Goal: Task Accomplishment & Management: Use online tool/utility

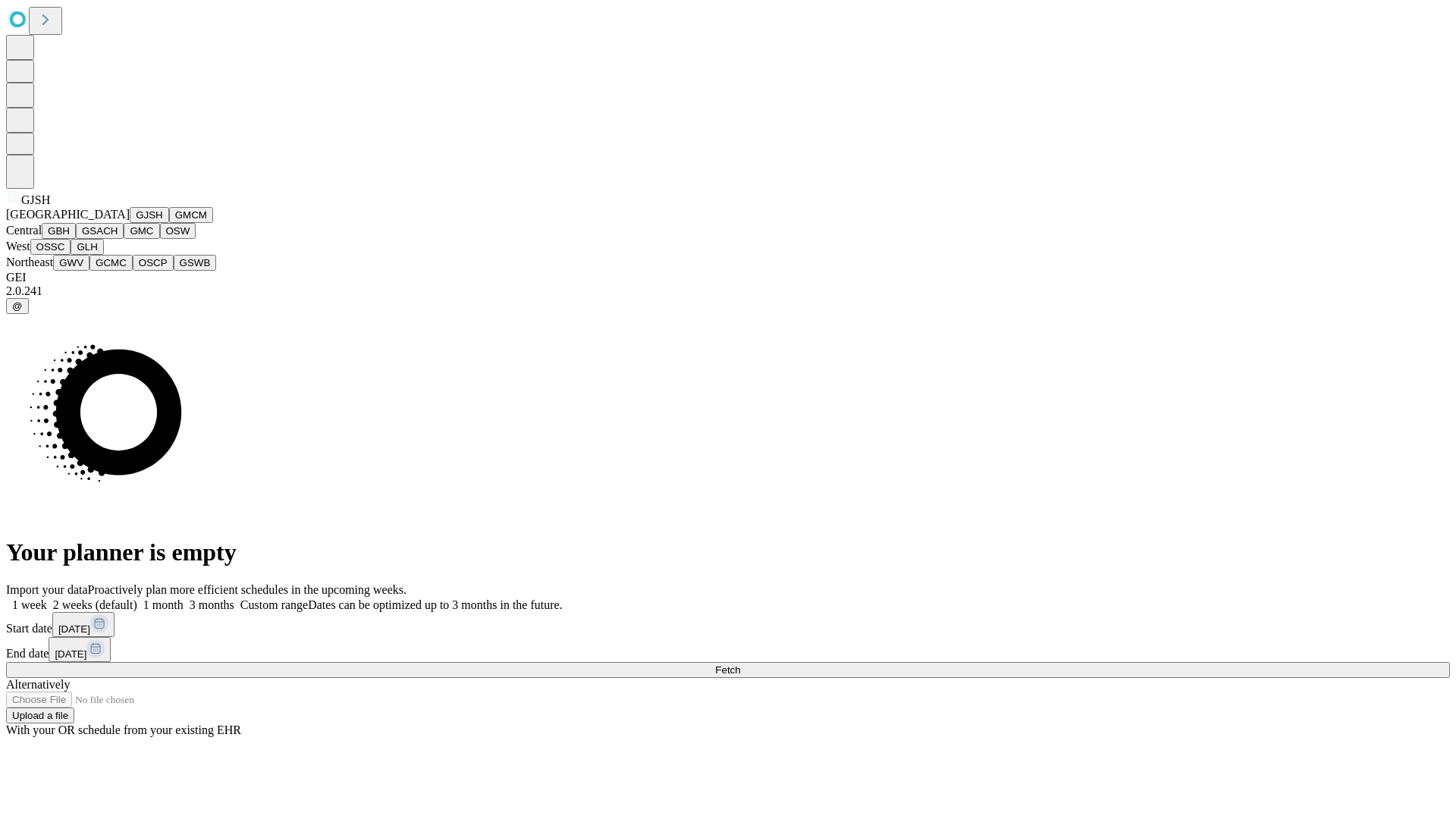
click at [130, 223] on button "GJSH" at bounding box center [150, 215] width 40 height 16
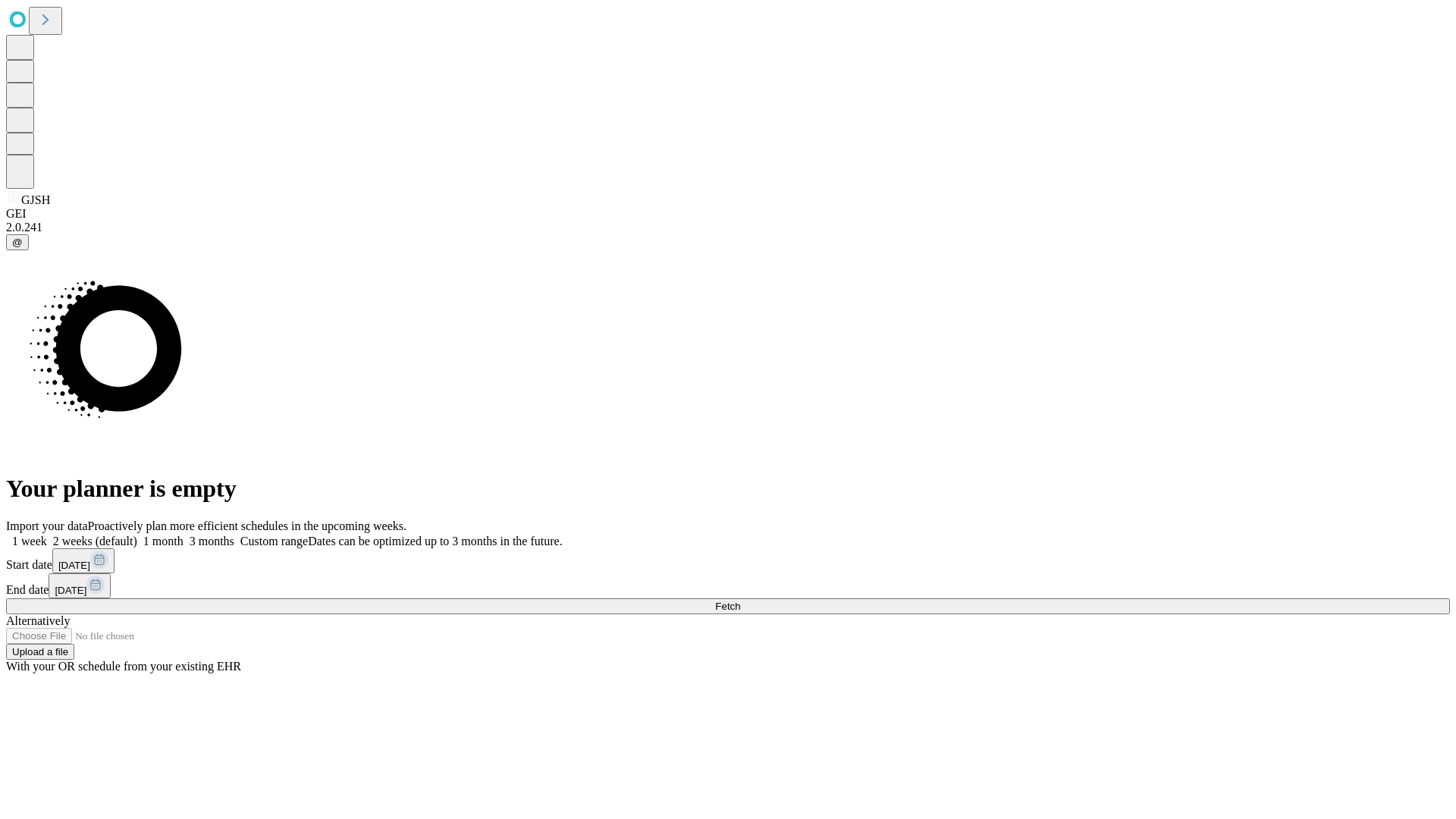
click at [183, 535] on label "1 month" at bounding box center [160, 541] width 46 height 13
click at [740, 601] on span "Fetch" at bounding box center [727, 606] width 25 height 11
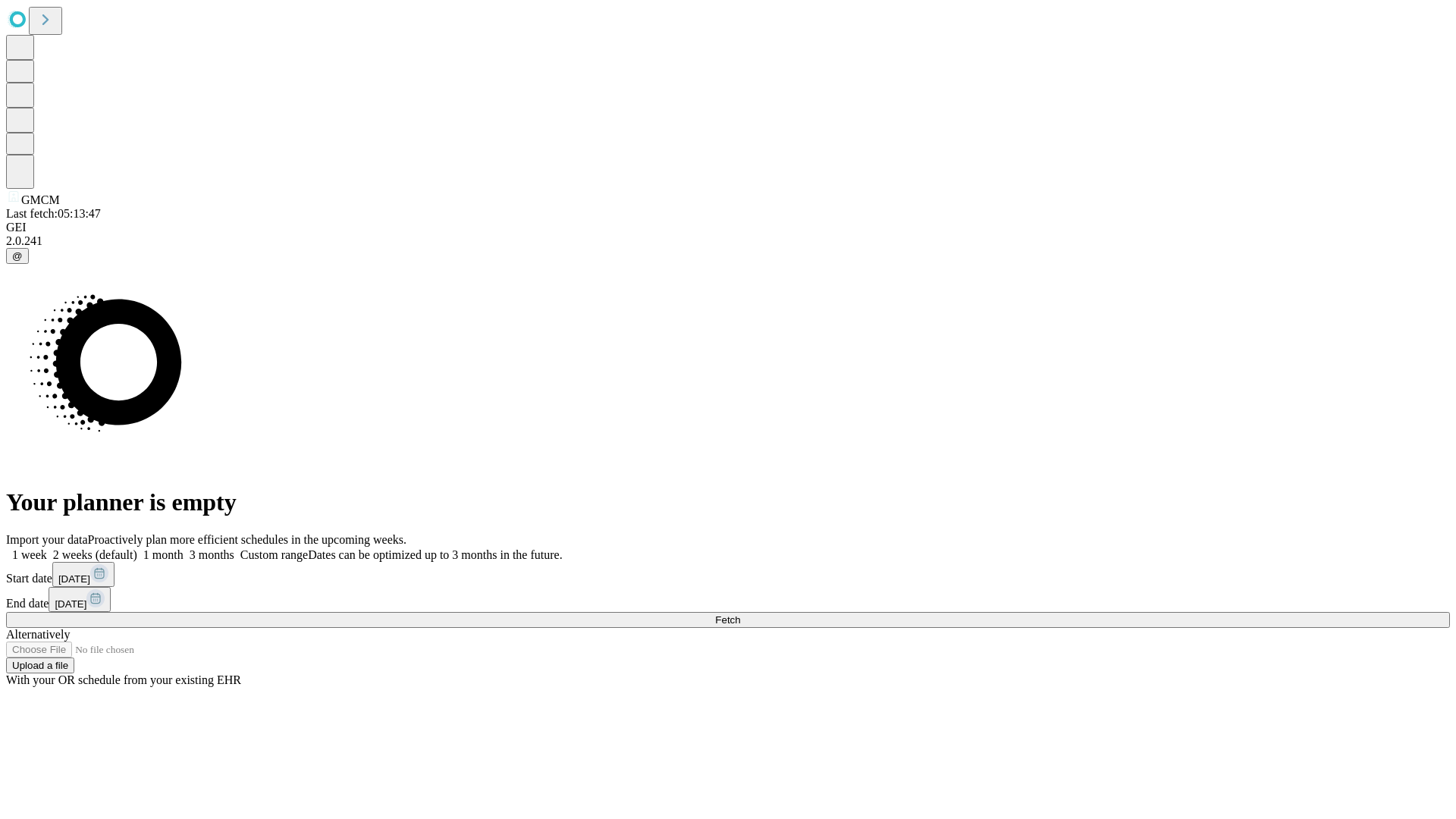
click at [183, 548] on label "1 month" at bounding box center [160, 554] width 46 height 13
click at [740, 614] on span "Fetch" at bounding box center [727, 620] width 25 height 11
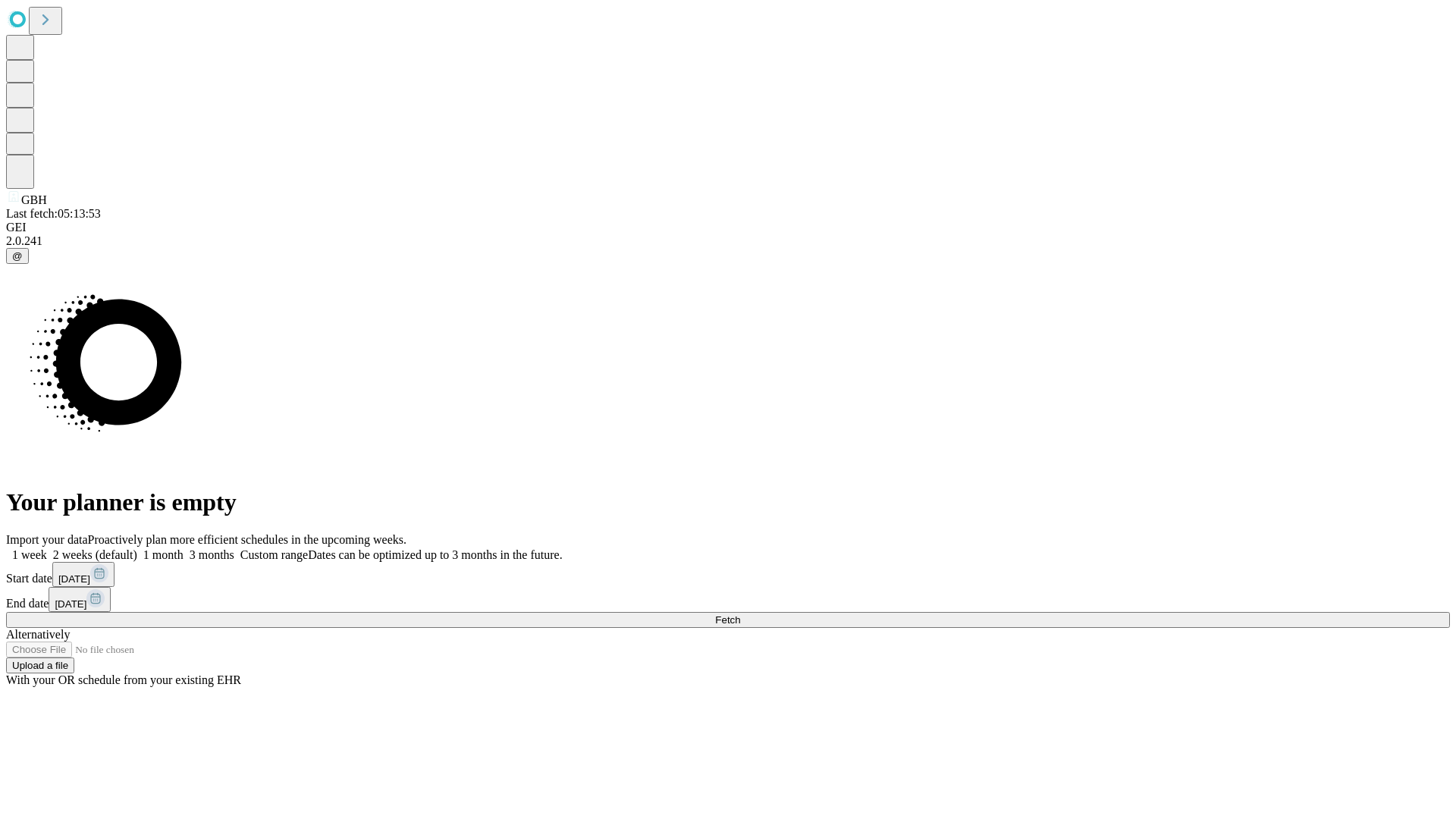
click at [740, 614] on span "Fetch" at bounding box center [727, 620] width 25 height 11
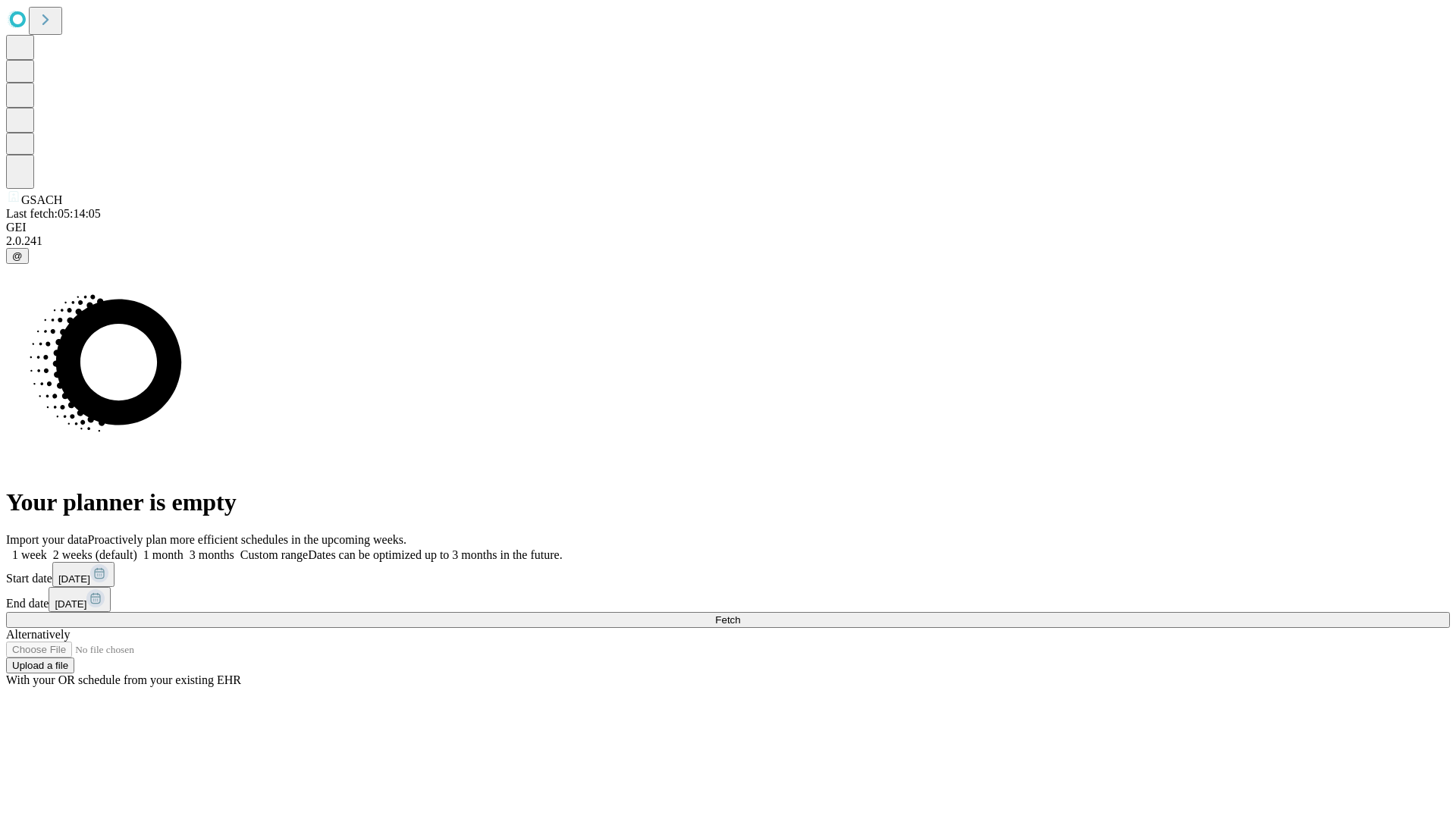
click at [740, 614] on span "Fetch" at bounding box center [727, 620] width 25 height 11
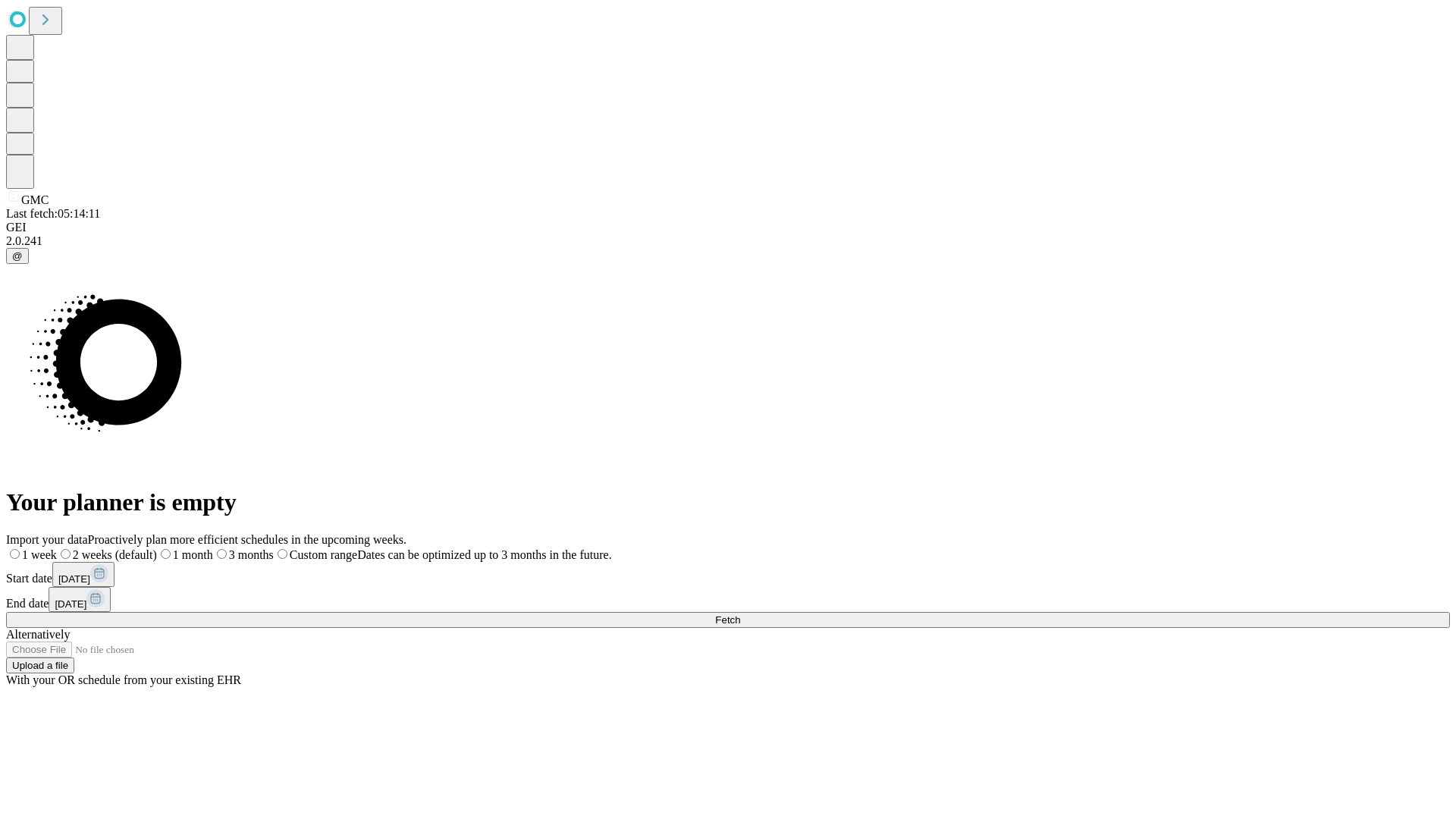
click at [213, 548] on label "1 month" at bounding box center [185, 554] width 56 height 13
click at [740, 614] on span "Fetch" at bounding box center [727, 620] width 25 height 11
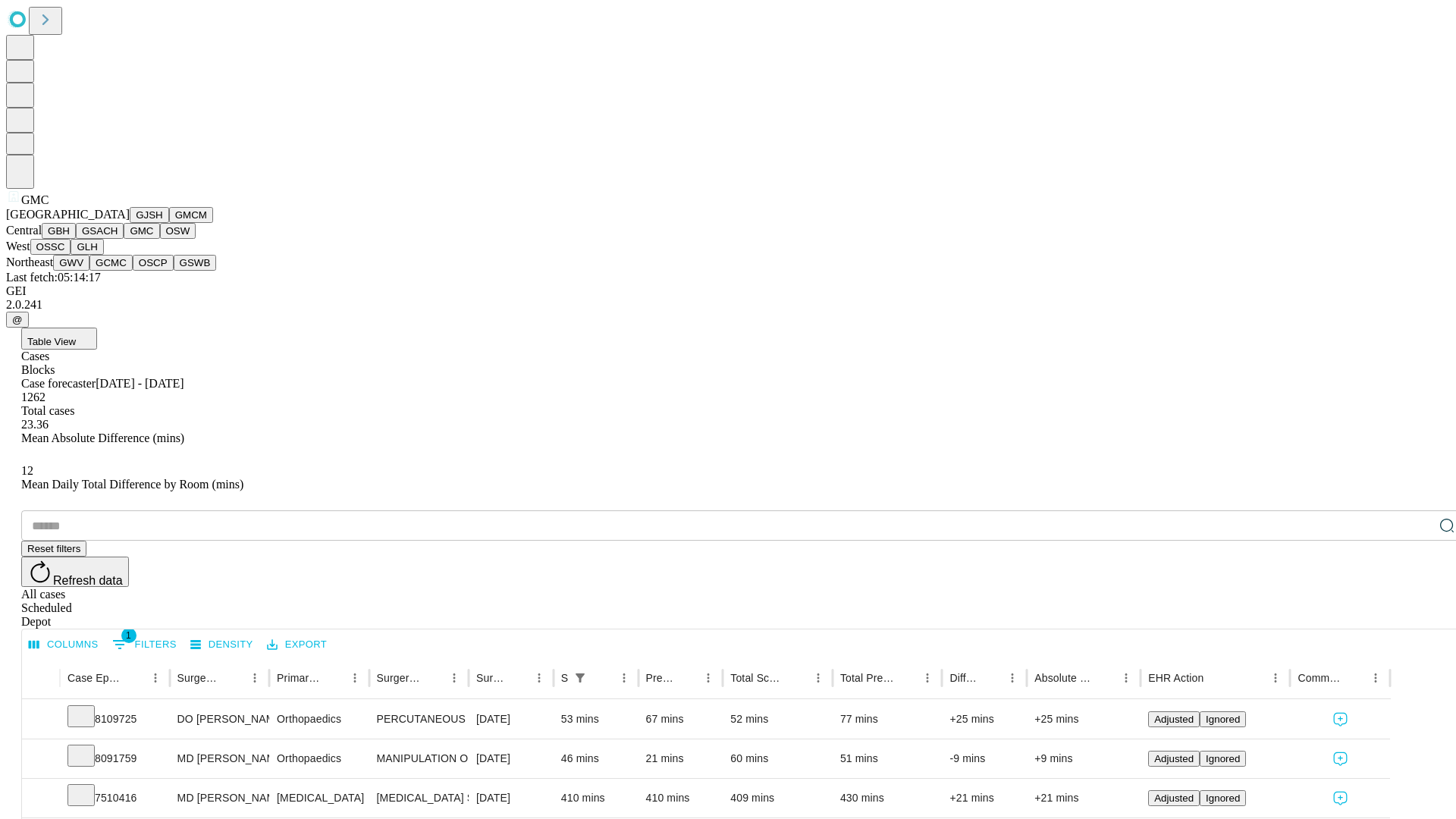
click at [160, 239] on button "OSW" at bounding box center [178, 231] width 37 height 16
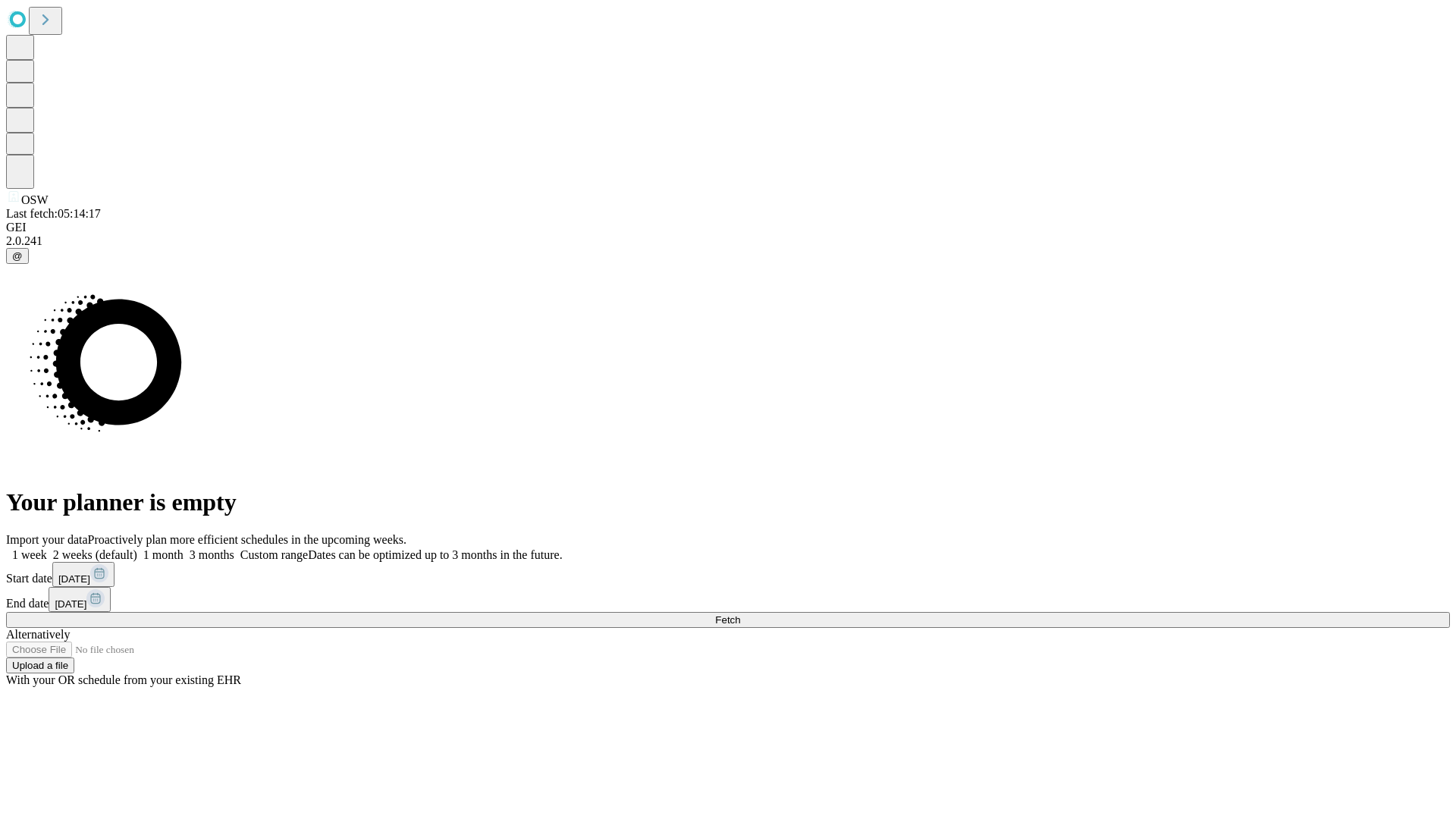
click at [183, 548] on label "1 month" at bounding box center [160, 554] width 46 height 13
click at [740, 614] on span "Fetch" at bounding box center [727, 620] width 25 height 11
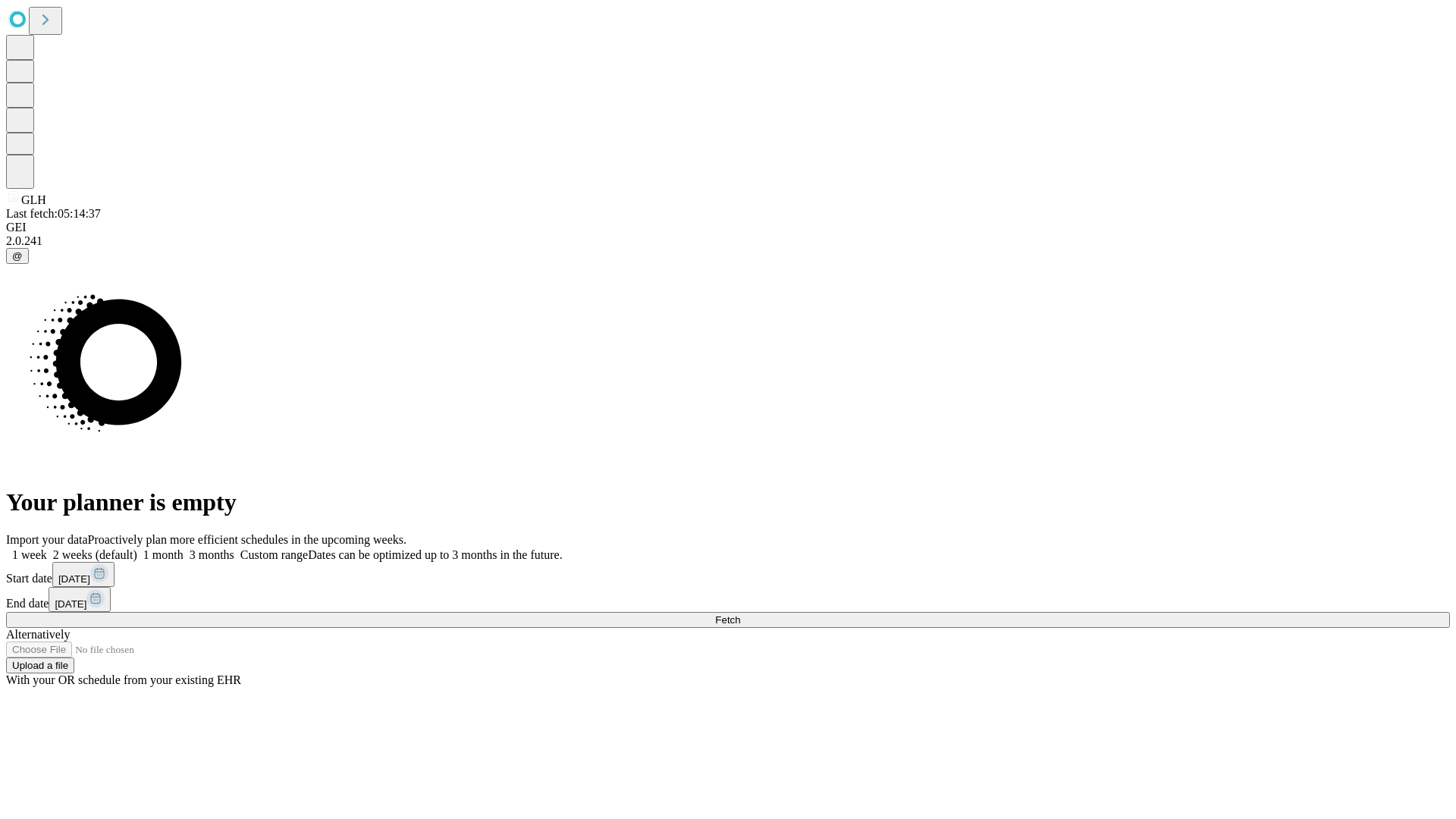
click at [183, 548] on label "1 month" at bounding box center [160, 554] width 46 height 13
click at [740, 614] on span "Fetch" at bounding box center [727, 620] width 25 height 11
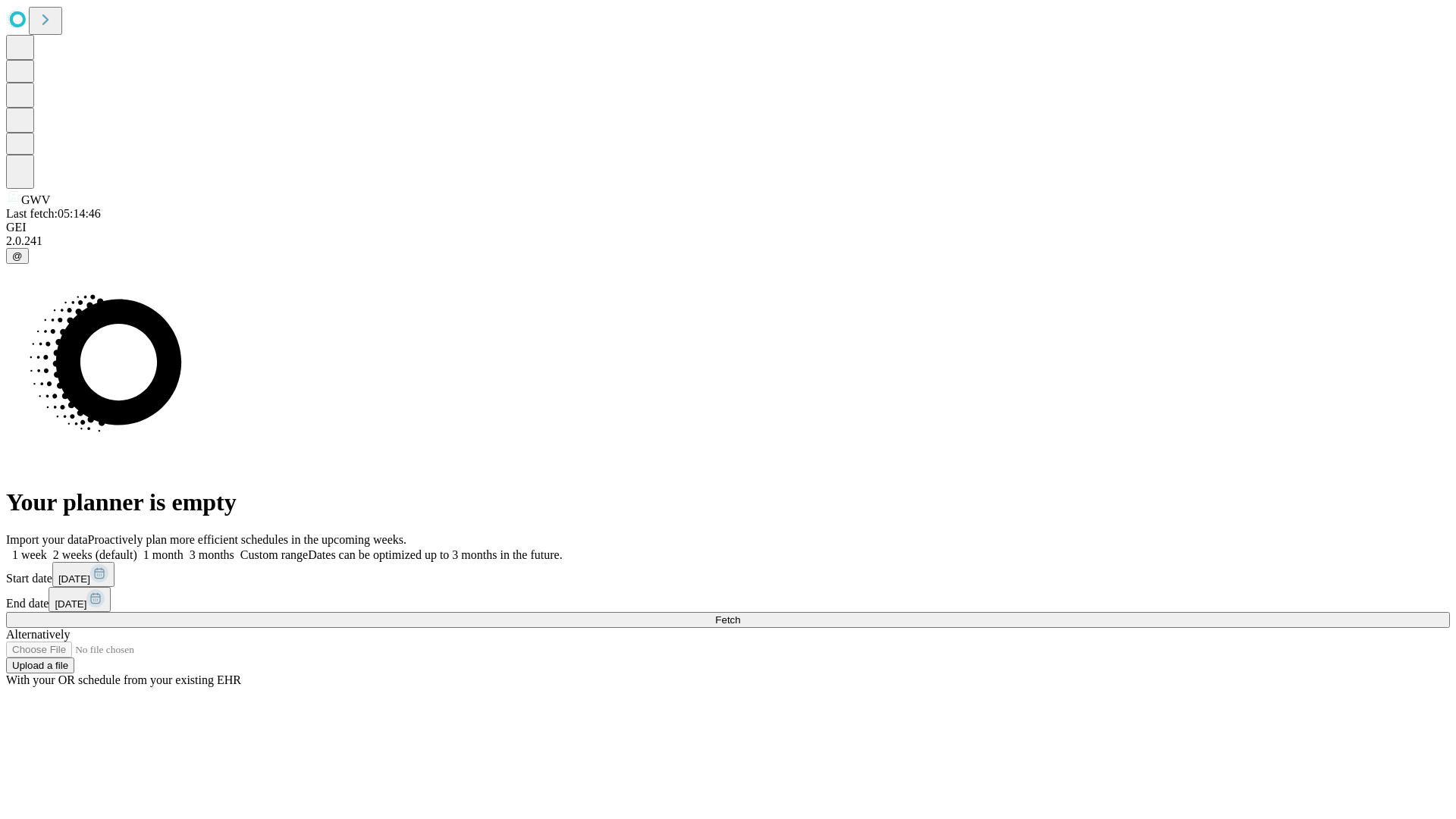
click at [183, 548] on label "1 month" at bounding box center [160, 554] width 46 height 13
click at [740, 614] on span "Fetch" at bounding box center [727, 620] width 25 height 11
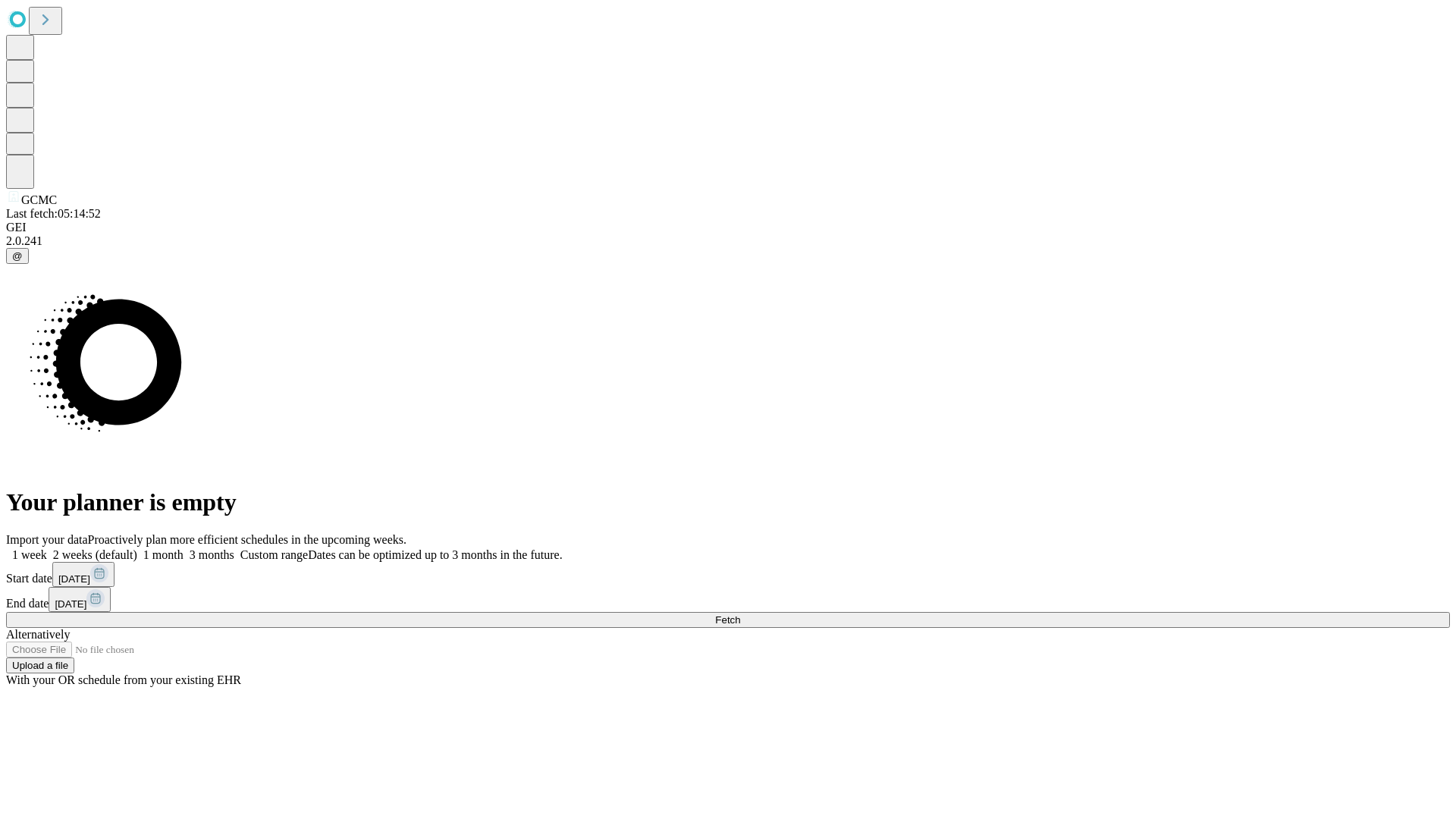
click at [740, 614] on span "Fetch" at bounding box center [727, 620] width 25 height 11
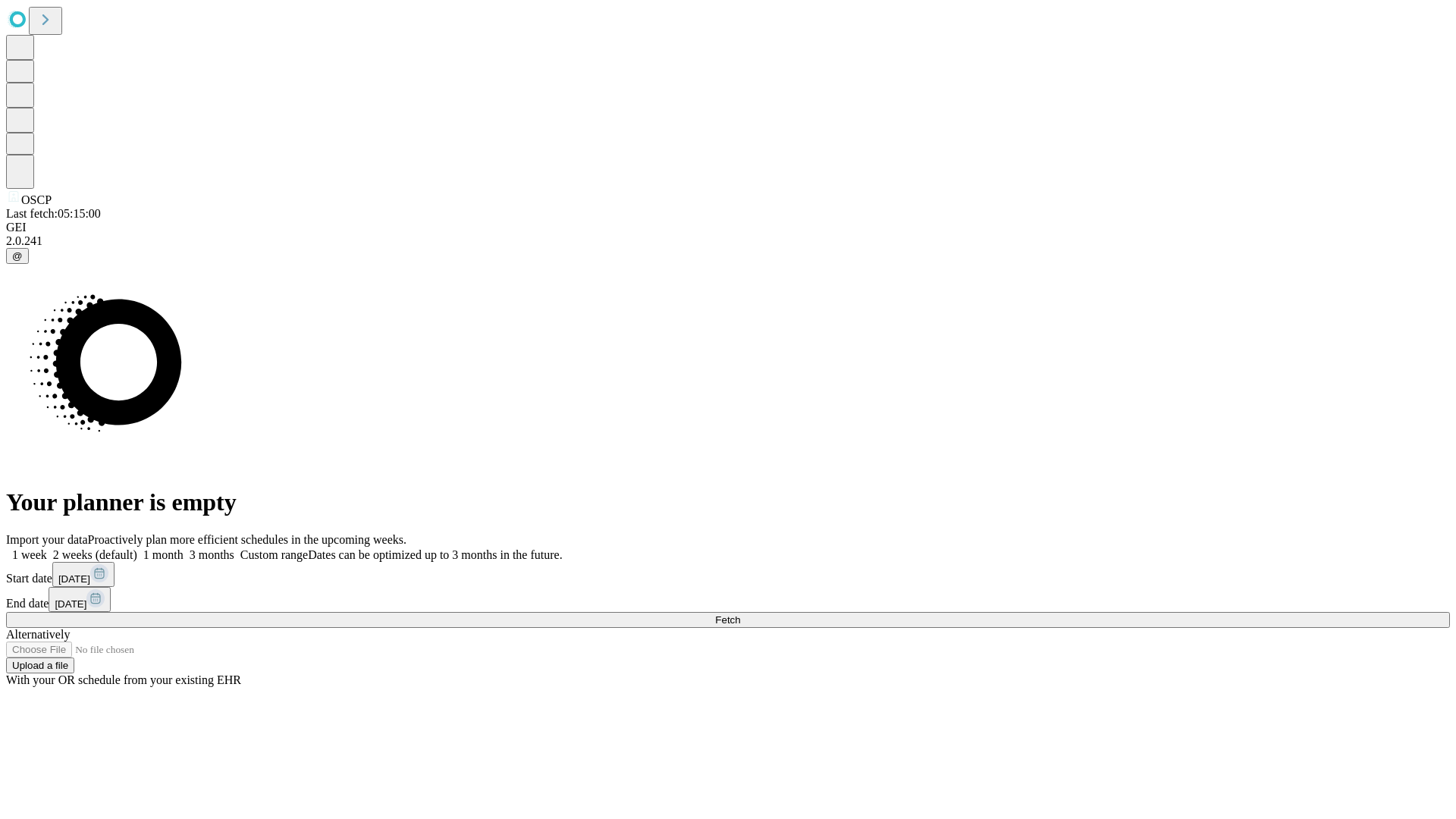
click at [183, 548] on label "1 month" at bounding box center [160, 554] width 46 height 13
click at [740, 614] on span "Fetch" at bounding box center [727, 620] width 25 height 11
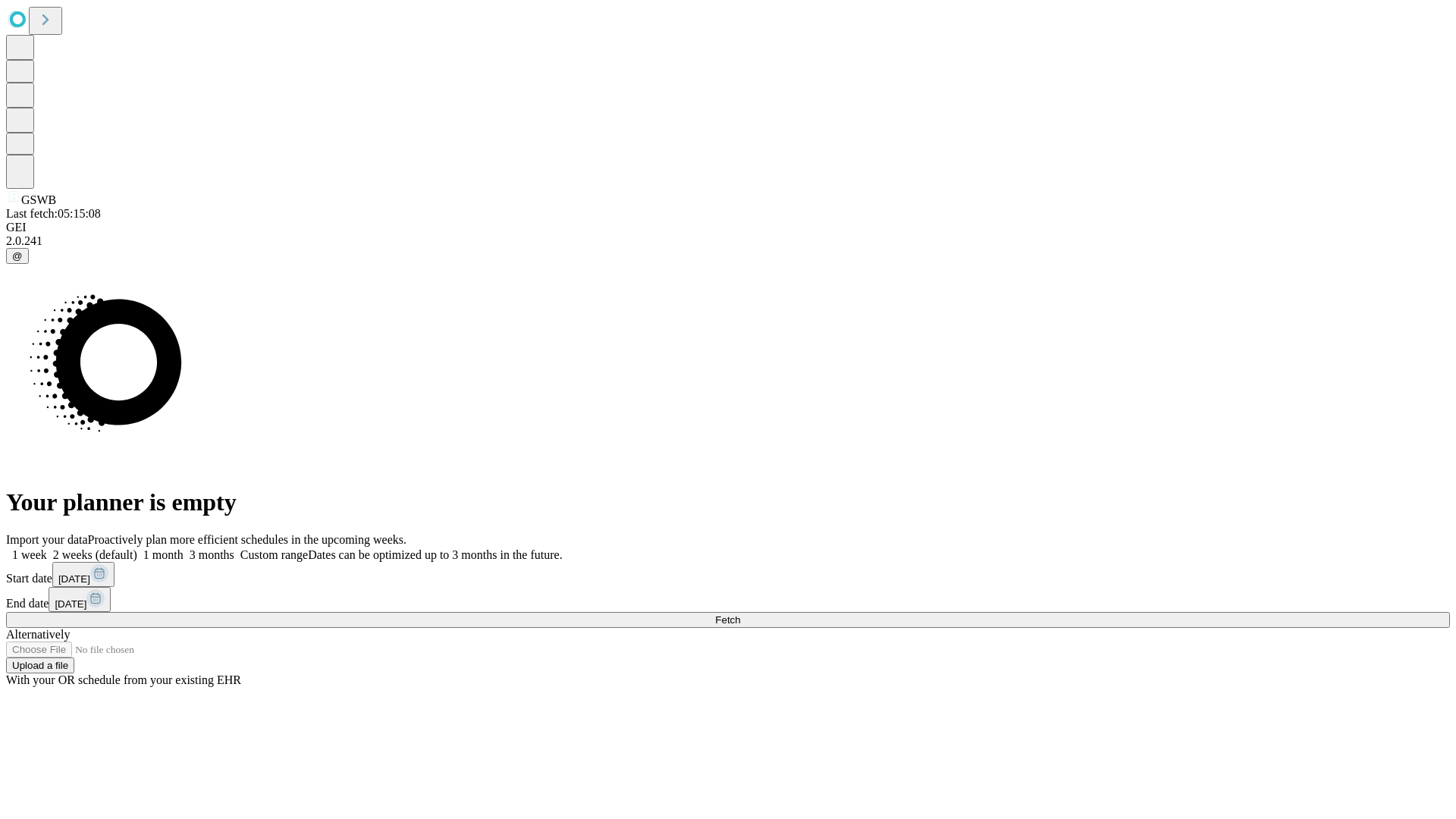
click at [183, 548] on label "1 month" at bounding box center [160, 554] width 46 height 13
click at [740, 614] on span "Fetch" at bounding box center [727, 620] width 25 height 11
